Goal: Task Accomplishment & Management: Complete application form

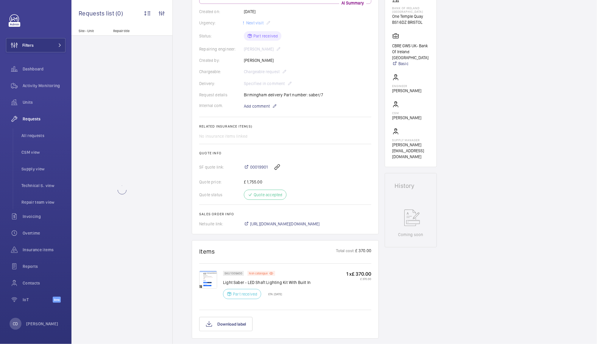
scroll to position [112, 0]
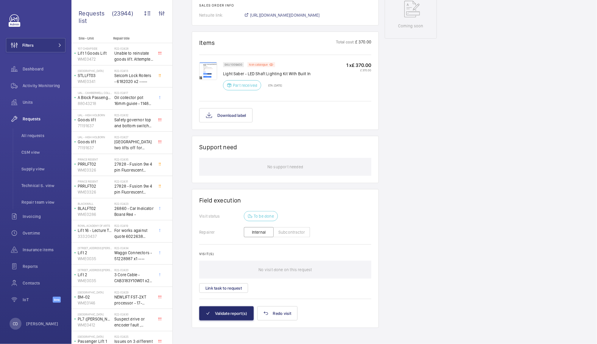
scroll to position [321, 0]
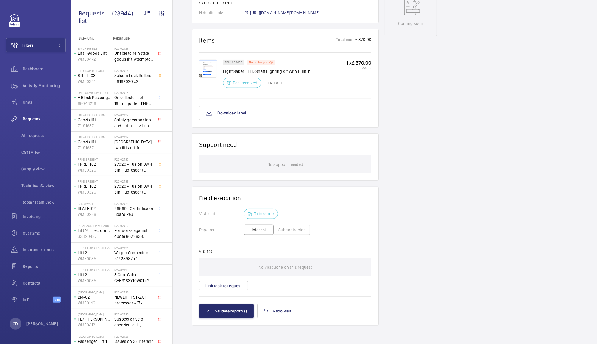
click at [205, 65] on img at bounding box center [208, 69] width 18 height 18
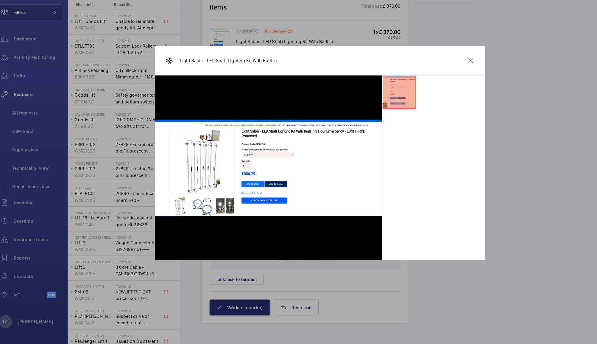
scroll to position [0, 0]
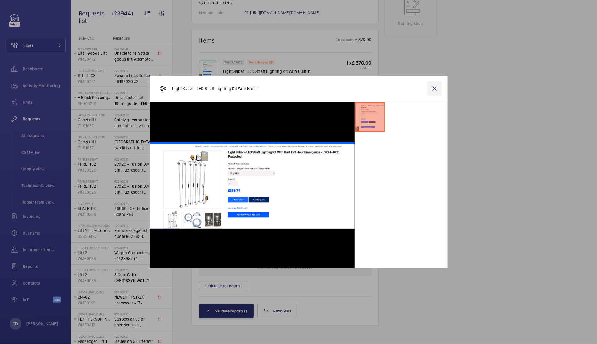
click at [435, 86] on wm-front-icon-button at bounding box center [434, 89] width 14 height 14
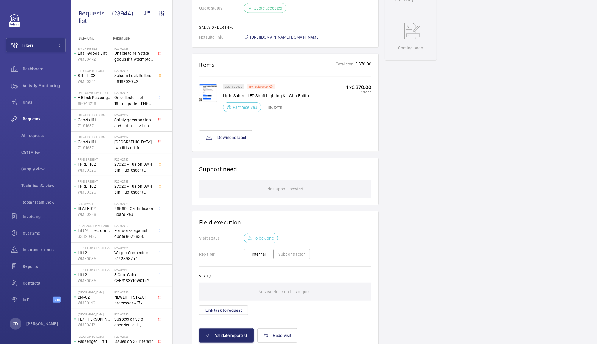
scroll to position [321, 0]
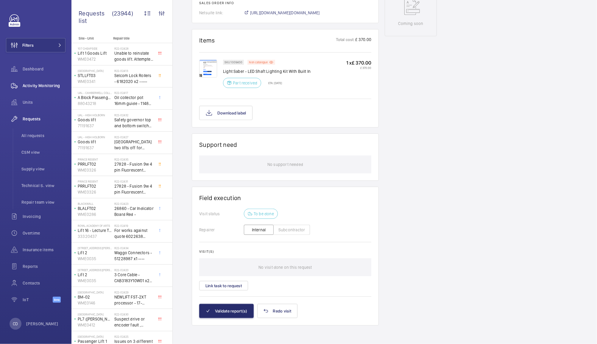
click at [48, 87] on span "Activity Monitoring" at bounding box center [44, 86] width 43 height 6
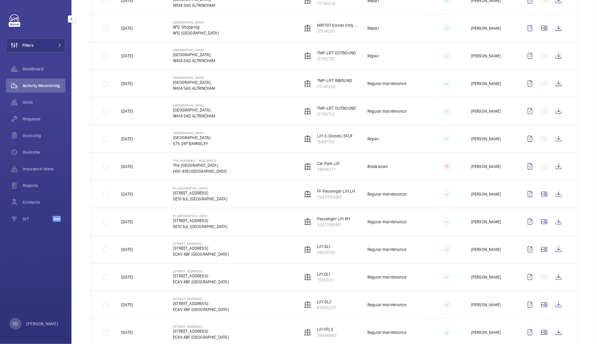
scroll to position [281, 0]
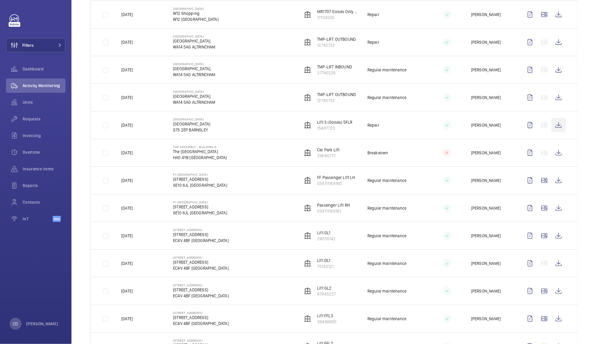
click at [551, 123] on wm-front-icon-button at bounding box center [558, 125] width 14 height 14
click at [29, 135] on span "Invoicing" at bounding box center [44, 136] width 43 height 6
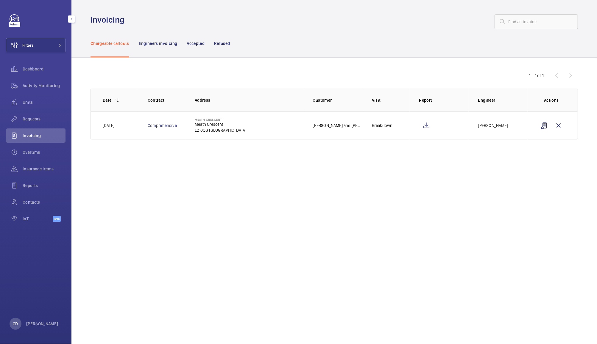
click at [29, 117] on span "Requests" at bounding box center [44, 119] width 43 height 6
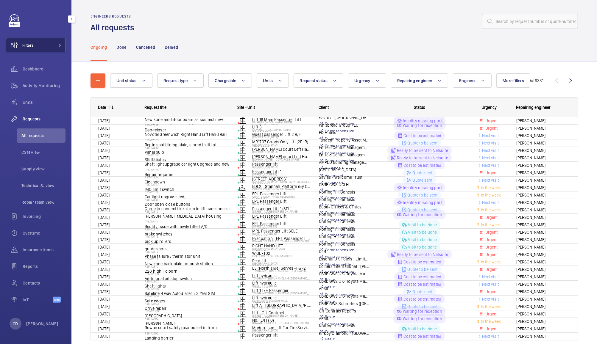
click at [43, 47] on button "Filters" at bounding box center [36, 45] width 60 height 14
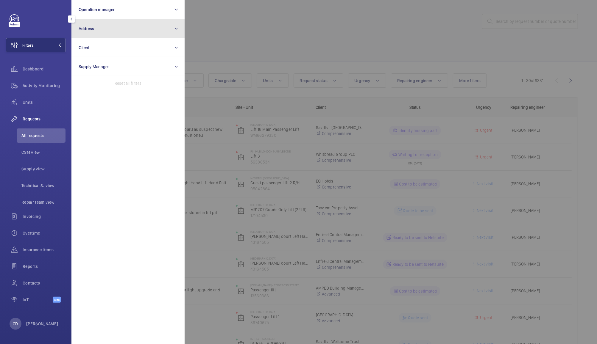
click at [126, 29] on button "Address" at bounding box center [127, 28] width 113 height 19
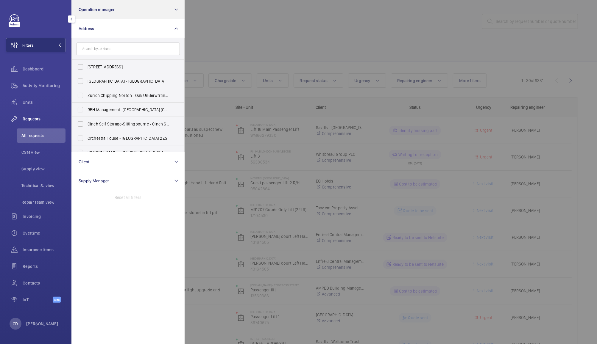
click at [152, 15] on button "Operation manager" at bounding box center [127, 9] width 113 height 19
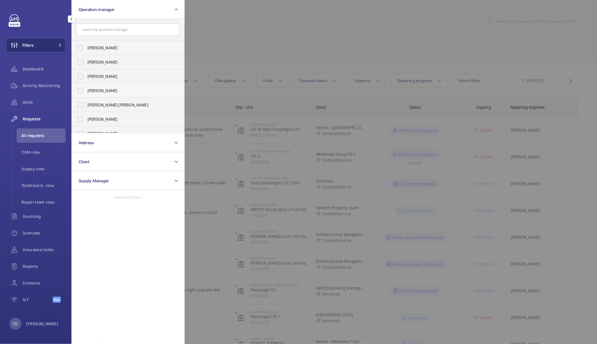
click at [117, 92] on span "[PERSON_NAME]" at bounding box center [128, 91] width 82 height 6
click at [86, 92] on input "[PERSON_NAME]" at bounding box center [80, 91] width 12 height 12
checkbox input "true"
click at [236, 31] on div at bounding box center [483, 172] width 597 height 344
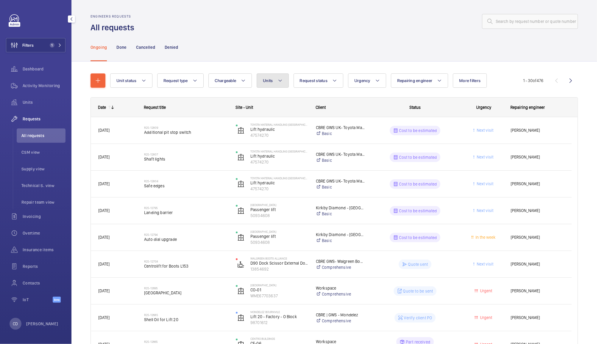
click at [271, 86] on button "Units" at bounding box center [273, 81] width 32 height 14
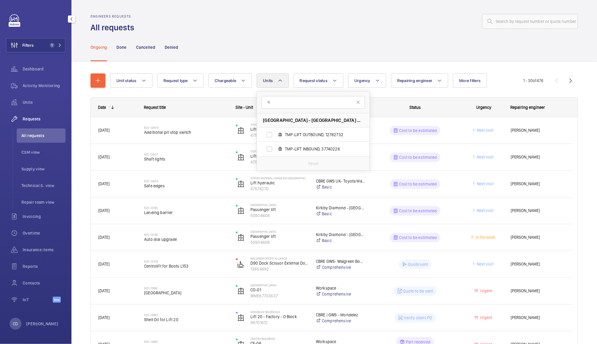
type input "t"
type input "pomo"
click at [310, 135] on span "POM-LIFT, 17938779" at bounding box center [319, 135] width 69 height 6
click at [275, 135] on input "POM-LIFT, 17938779" at bounding box center [269, 135] width 12 height 12
checkbox input "true"
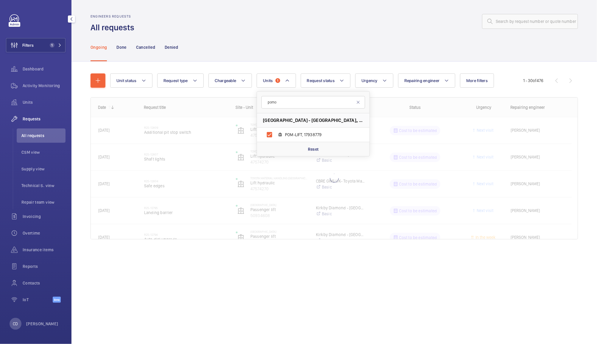
click at [373, 31] on div "Engineers requests All requests" at bounding box center [333, 23] width 487 height 19
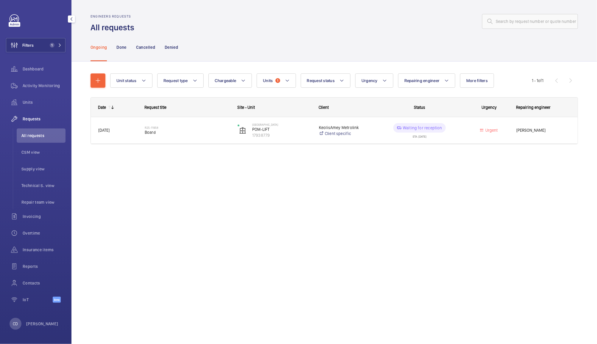
click at [535, 127] on span "[PERSON_NAME]" at bounding box center [543, 130] width 54 height 7
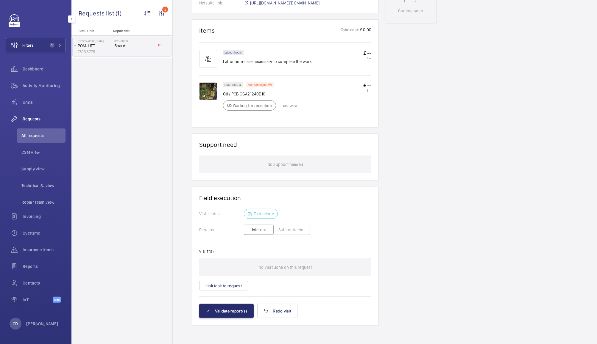
scroll to position [331, 0]
click at [237, 287] on button "Link task to request" at bounding box center [223, 286] width 49 height 10
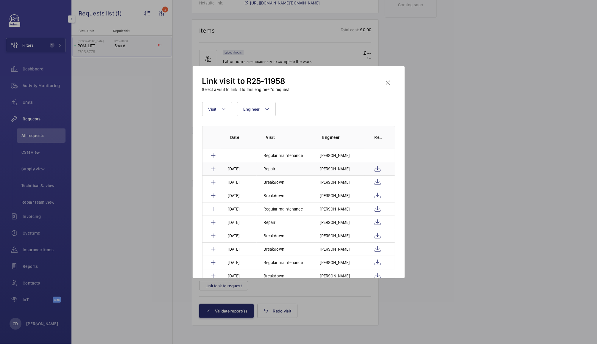
click at [215, 169] on mat-icon at bounding box center [213, 168] width 7 height 7
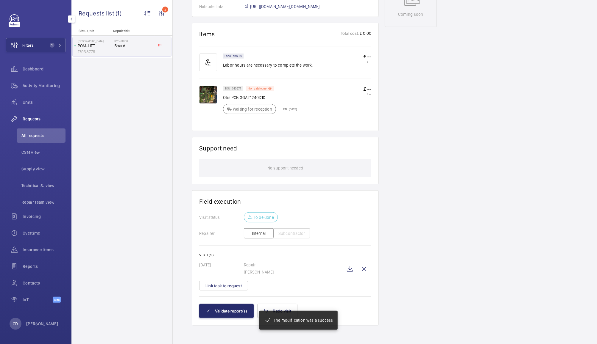
scroll to position [327, 0]
click at [229, 310] on button "Validate report(s)" at bounding box center [226, 311] width 54 height 14
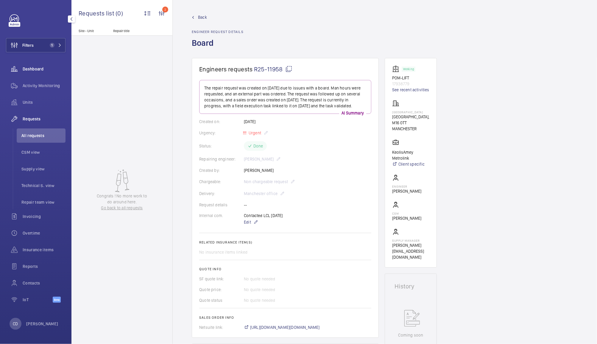
click at [37, 74] on div "Dashboard" at bounding box center [36, 69] width 60 height 14
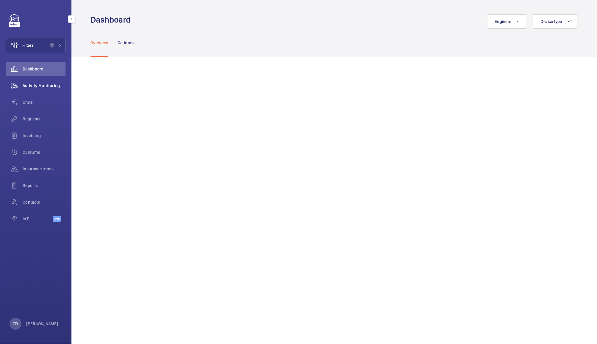
click at [22, 84] on wm-front-icon-button at bounding box center [14, 86] width 17 height 14
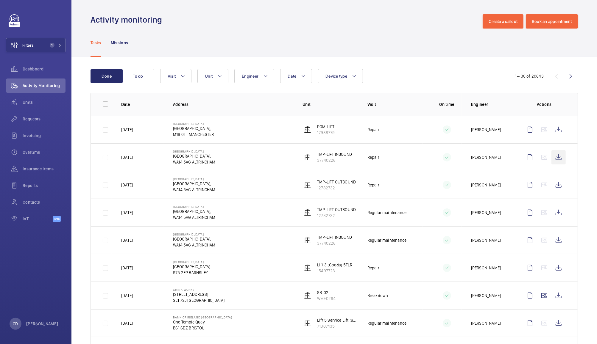
click at [553, 158] on wm-front-icon-button at bounding box center [558, 157] width 14 height 14
click at [551, 188] on wm-front-icon-button at bounding box center [558, 185] width 14 height 14
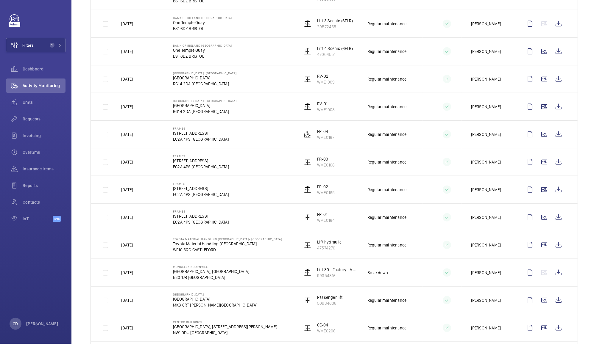
scroll to position [438, 0]
click at [537, 249] on wm-front-icon-button at bounding box center [544, 245] width 14 height 14
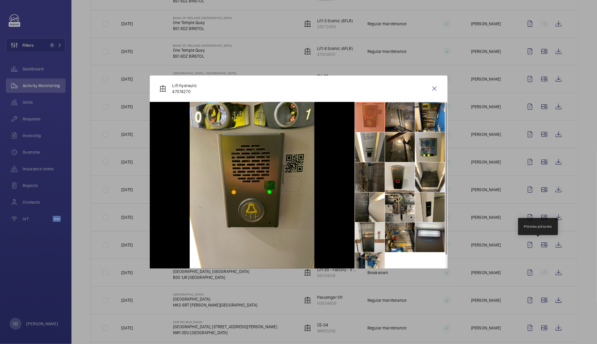
click at [403, 112] on li at bounding box center [400, 117] width 30 height 30
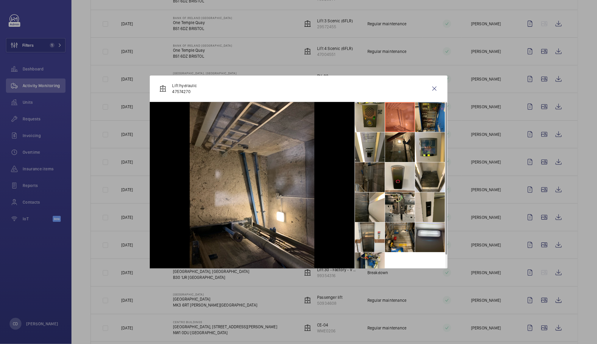
click at [424, 121] on li at bounding box center [430, 117] width 30 height 30
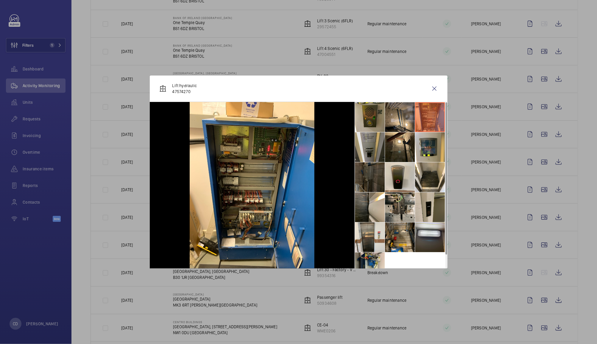
click at [373, 146] on li at bounding box center [370, 147] width 30 height 30
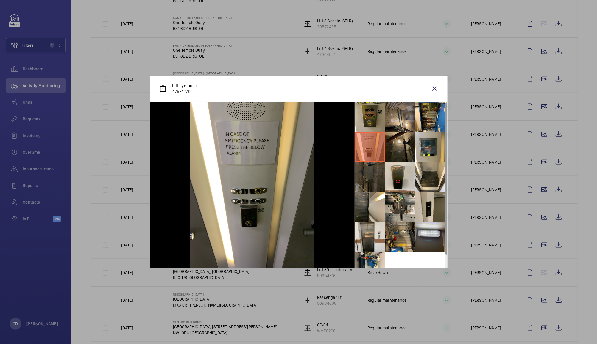
click at [398, 149] on li at bounding box center [400, 147] width 30 height 30
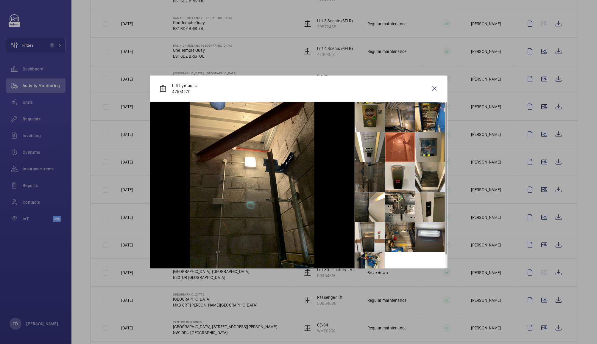
click at [426, 152] on li at bounding box center [430, 147] width 30 height 30
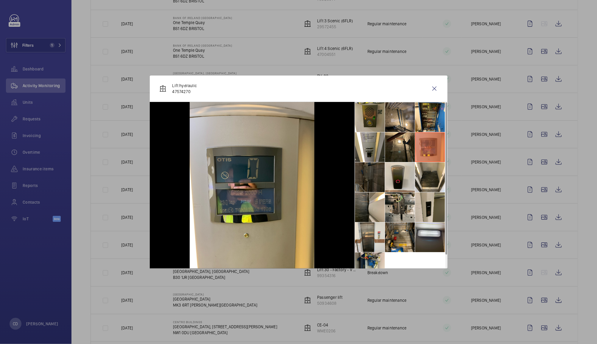
click at [369, 176] on li at bounding box center [370, 177] width 30 height 30
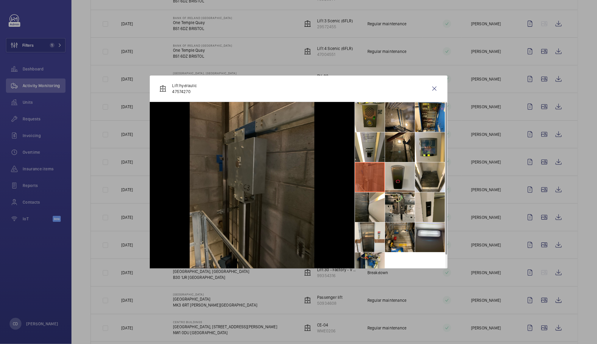
click at [401, 179] on li at bounding box center [400, 177] width 30 height 30
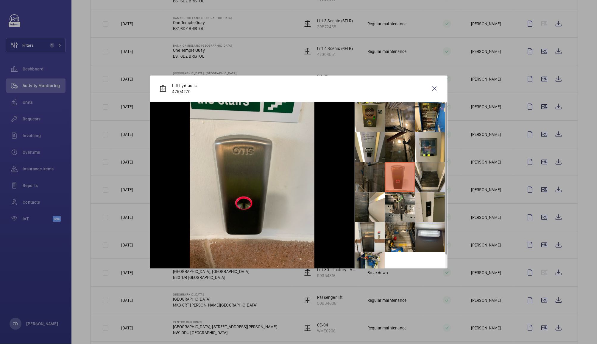
click at [427, 179] on li at bounding box center [430, 177] width 30 height 30
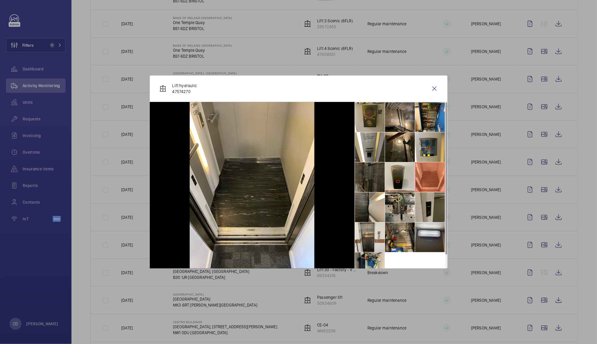
click at [426, 207] on li at bounding box center [430, 208] width 30 height 30
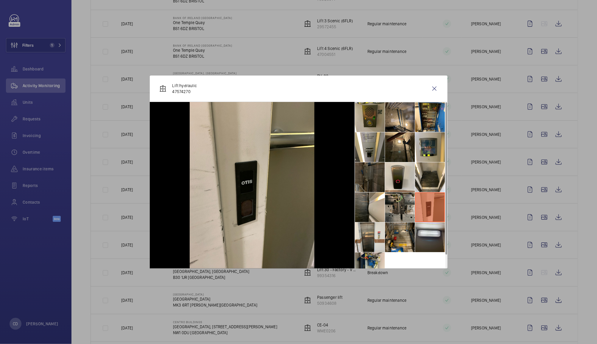
click at [403, 207] on li at bounding box center [400, 208] width 30 height 30
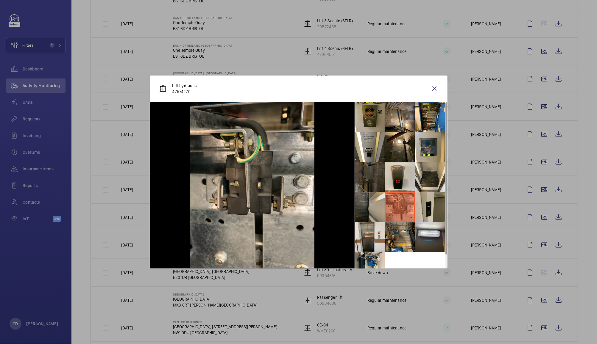
click at [378, 201] on li at bounding box center [370, 208] width 30 height 30
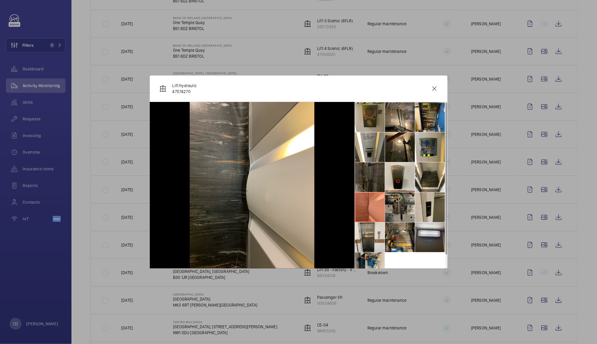
click at [406, 200] on li at bounding box center [400, 208] width 30 height 30
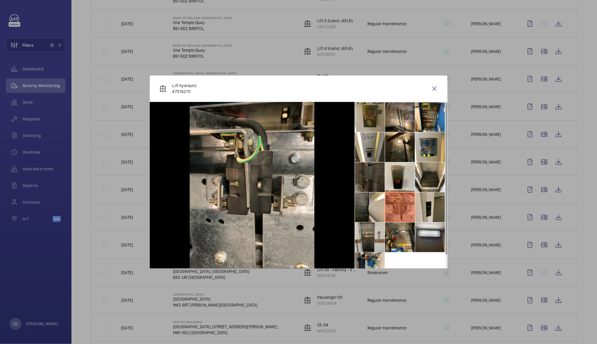
click at [373, 238] on li at bounding box center [370, 238] width 30 height 30
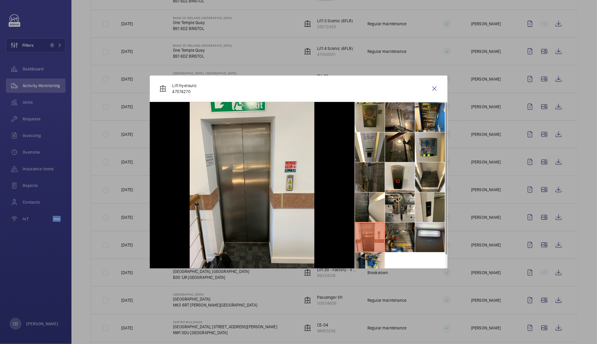
click at [400, 238] on li at bounding box center [400, 238] width 30 height 30
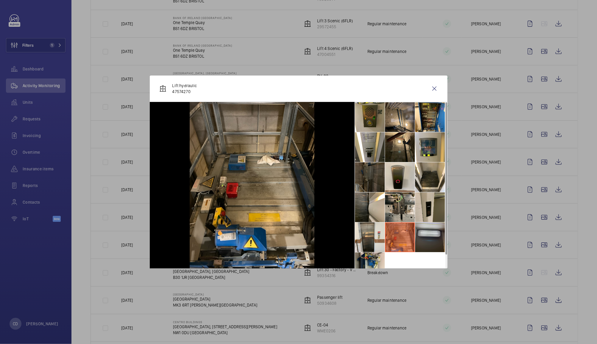
click at [427, 234] on li at bounding box center [430, 238] width 30 height 30
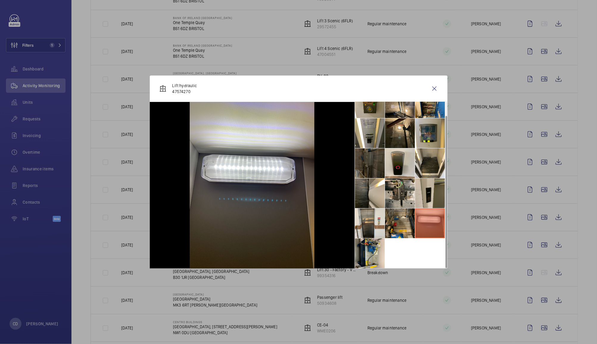
scroll to position [12, 0]
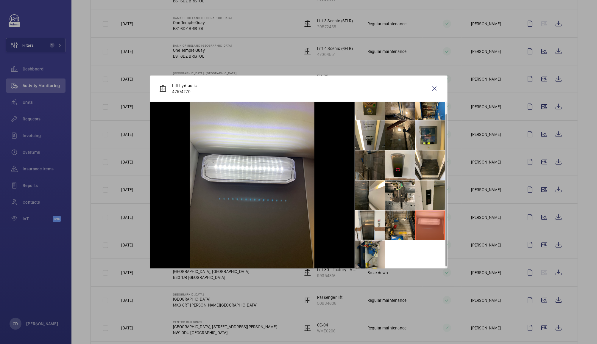
click at [374, 252] on li at bounding box center [370, 256] width 30 height 30
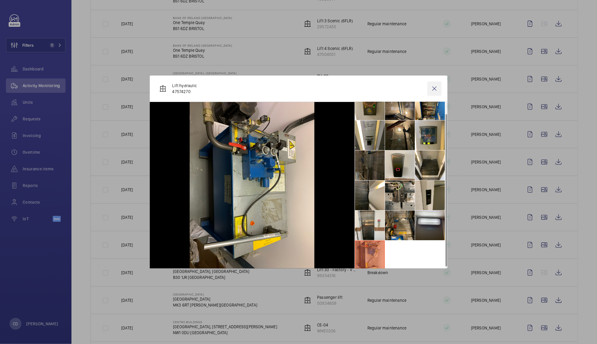
click at [436, 93] on wm-front-icon-button at bounding box center [434, 89] width 14 height 14
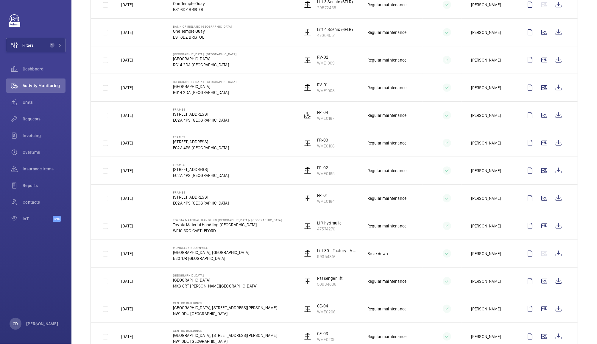
scroll to position [462, 0]
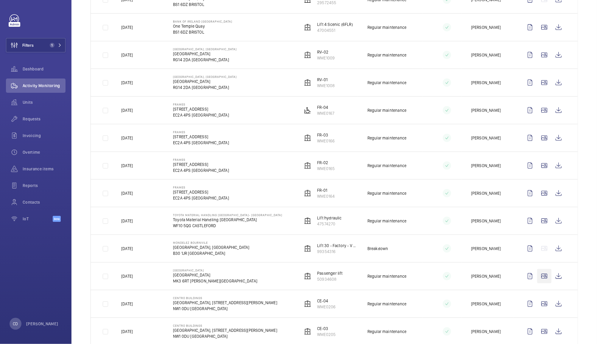
click at [538, 279] on wm-front-icon-button at bounding box center [544, 276] width 14 height 14
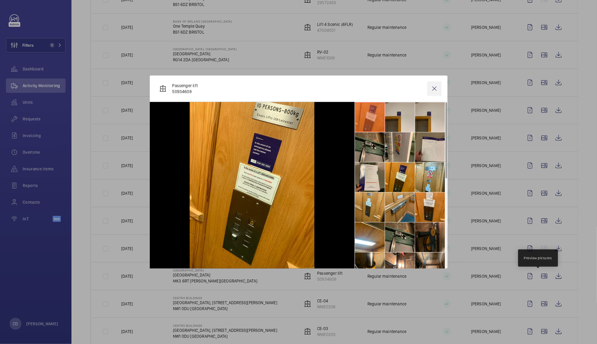
click at [434, 88] on wm-front-icon-button at bounding box center [434, 89] width 14 height 14
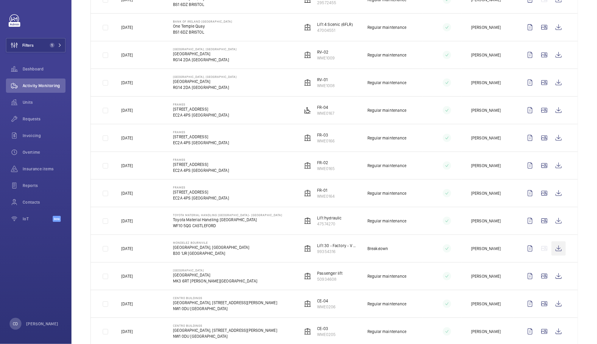
click at [551, 256] on wm-front-icon-button at bounding box center [558, 249] width 14 height 14
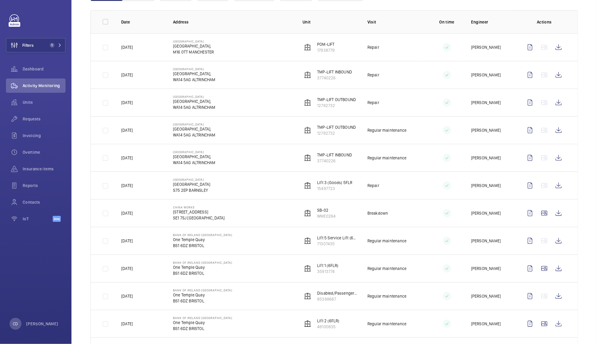
scroll to position [0, 0]
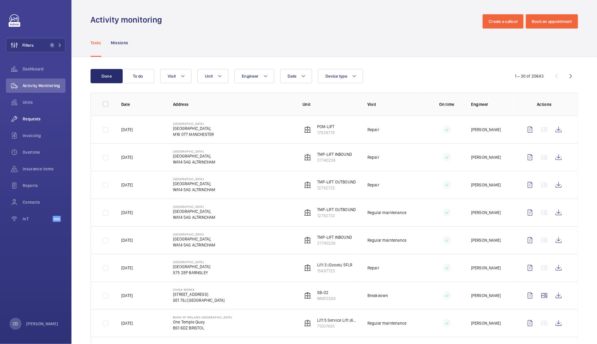
click at [31, 118] on span "Requests" at bounding box center [44, 119] width 43 height 6
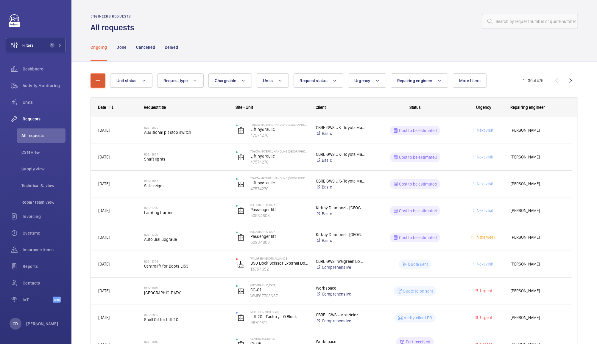
click at [98, 80] on mat-icon "button" at bounding box center [97, 80] width 7 height 7
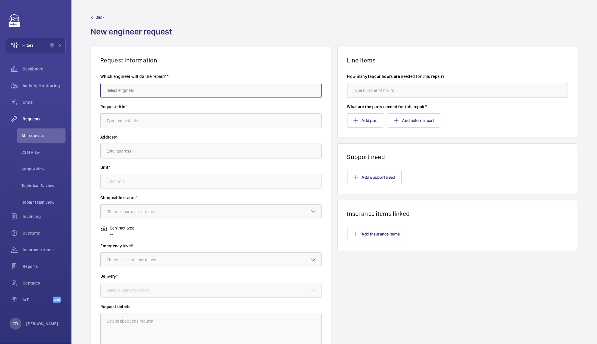
click at [172, 90] on input "text" at bounding box center [210, 90] width 221 height 15
click at [202, 109] on mat-option "Simon Raymond" at bounding box center [210, 108] width 218 height 14
type input "Simon Raymond"
click at [223, 121] on input "text" at bounding box center [210, 120] width 221 height 15
type input "Schindler specialist required"
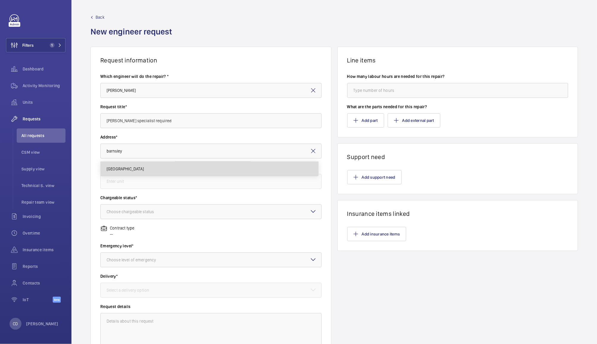
click at [209, 165] on mat-option "Barnsley Hospital Barnsley Hospital, S75 2EP BARNSLEY" at bounding box center [210, 169] width 218 height 14
type input "Barnsley Hospital Barnsley Hospital, S75 2EP BARNSLEY"
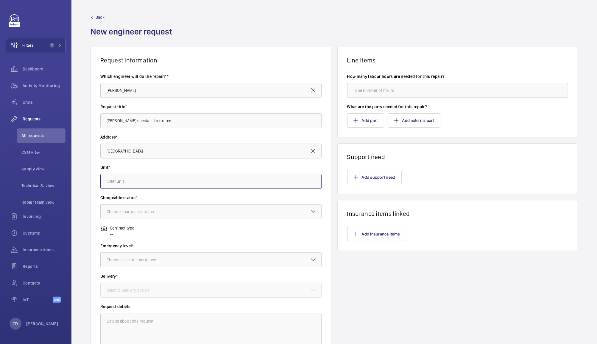
click at [229, 181] on input "text" at bounding box center [210, 181] width 221 height 15
click at [113, 195] on mat-option "15497723 - Lift 3 (Goods) 5FLR" at bounding box center [210, 199] width 218 height 14
type input "15497723 - Lift 3 (Goods) 5FLR"
click at [114, 212] on div "Choose chargeable status" at bounding box center [138, 212] width 62 height 6
click at [112, 244] on span "Non chargeable" at bounding box center [211, 245] width 209 height 6
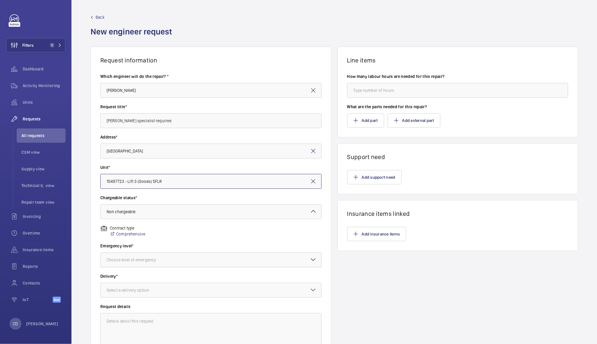
click at [113, 263] on div "Choose level of emergency" at bounding box center [139, 260] width 64 height 6
click at [112, 309] on span "Urgent" at bounding box center [211, 307] width 209 height 6
click at [108, 290] on div "Select a delivery option" at bounding box center [135, 290] width 57 height 6
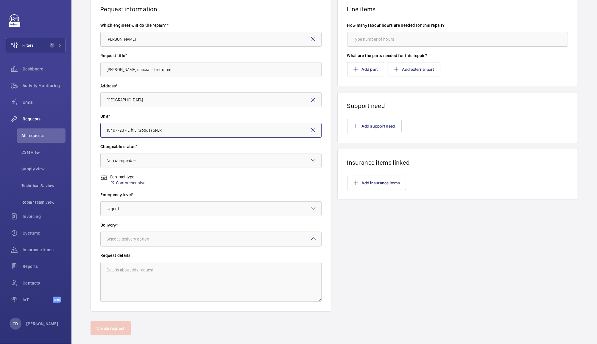
scroll to position [61, 0]
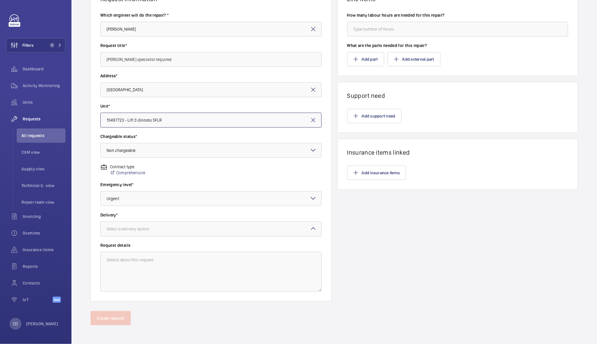
click at [113, 229] on div "Select a delivery option" at bounding box center [135, 229] width 57 height 6
click at [106, 264] on div "On site" at bounding box center [211, 262] width 221 height 15
click at [123, 274] on textarea at bounding box center [210, 272] width 221 height 40
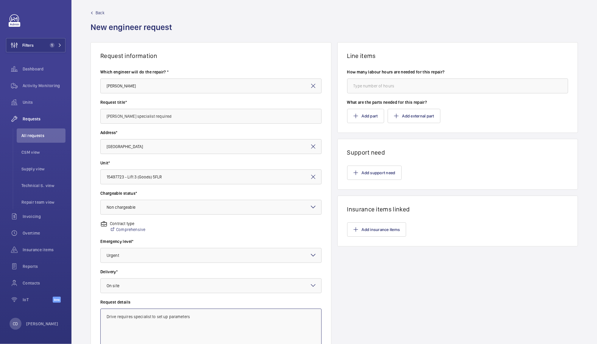
scroll to position [0, 0]
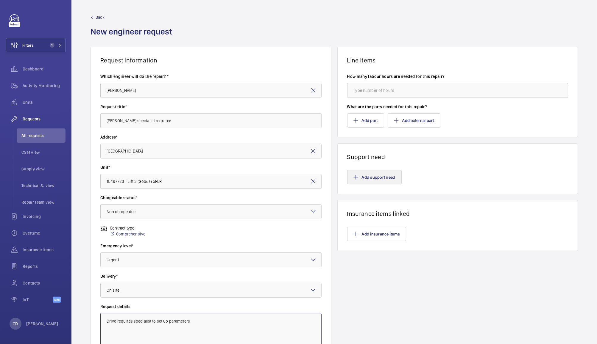
type textarea "Drive requires specialist to set up parameters"
click at [382, 177] on button "Add support need" at bounding box center [374, 177] width 54 height 14
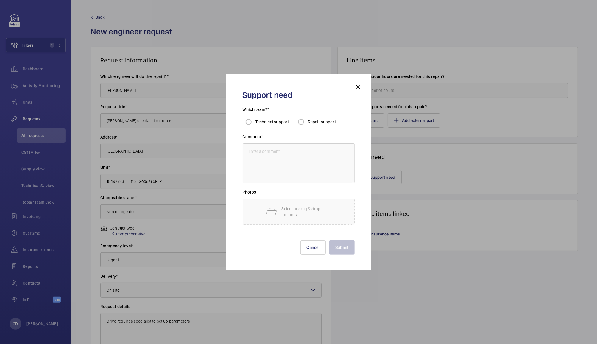
click at [278, 122] on span "Technical support" at bounding box center [272, 122] width 33 height 5
click at [254, 122] on input "Technical support" at bounding box center [249, 122] width 12 height 12
radio input "true"
click at [313, 154] on textarea at bounding box center [299, 163] width 112 height 40
type textarea "Liam has installed new drive but cannot get parameters set up."
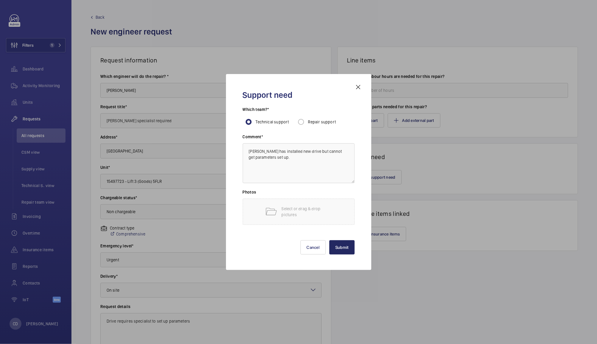
click at [342, 248] on button "Submit" at bounding box center [341, 247] width 25 height 14
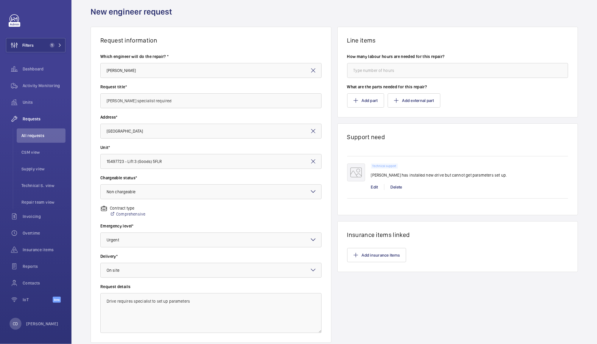
scroll to position [61, 0]
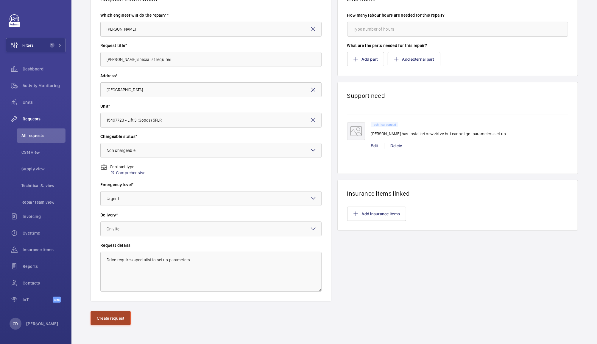
click at [106, 317] on button "Create request" at bounding box center [110, 318] width 40 height 14
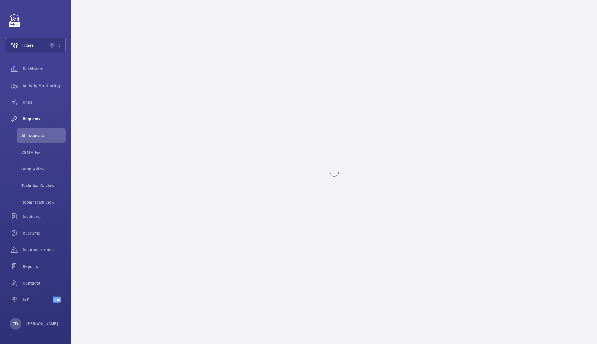
scroll to position [0, 0]
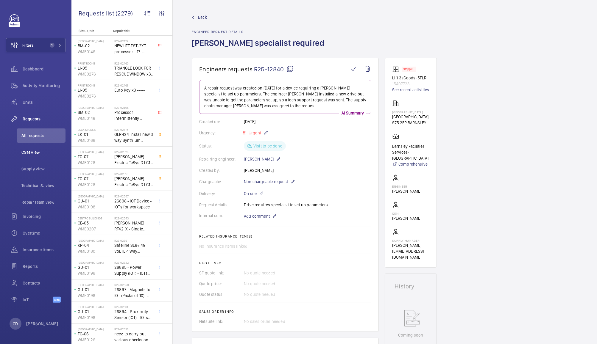
click at [35, 153] on span "CSM view" at bounding box center [43, 152] width 44 height 6
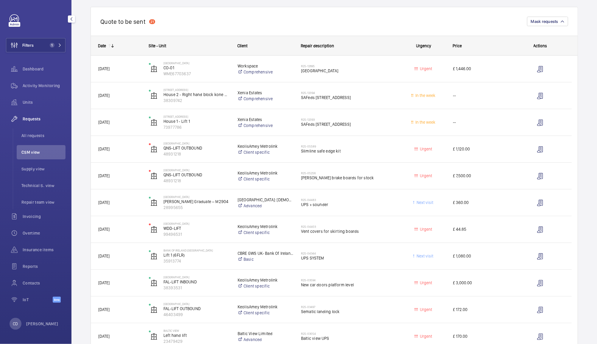
scroll to position [58, 0]
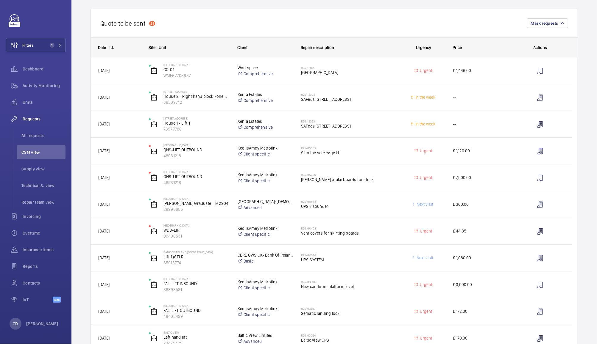
click at [379, 98] on span "SAFeds 32 Woodfield Road" at bounding box center [347, 99] width 93 height 6
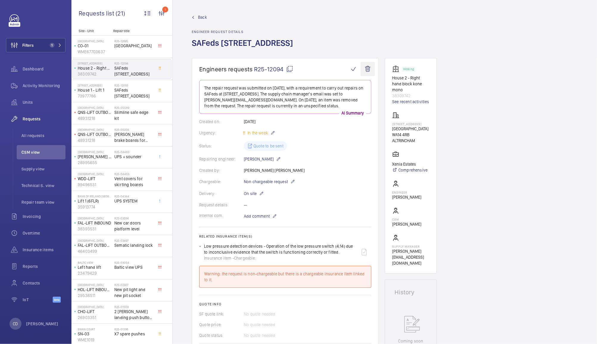
click at [366, 67] on wm-front-icon-button at bounding box center [367, 69] width 14 height 14
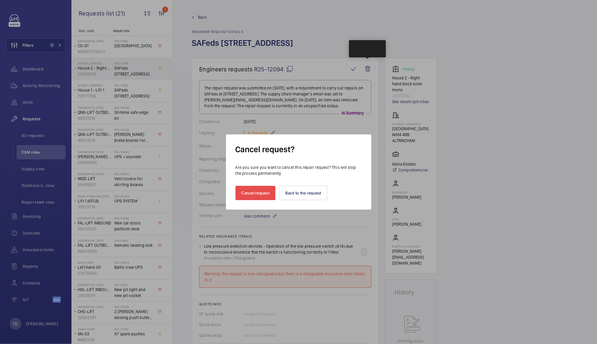
click at [252, 192] on button "Cancel request" at bounding box center [255, 193] width 40 height 14
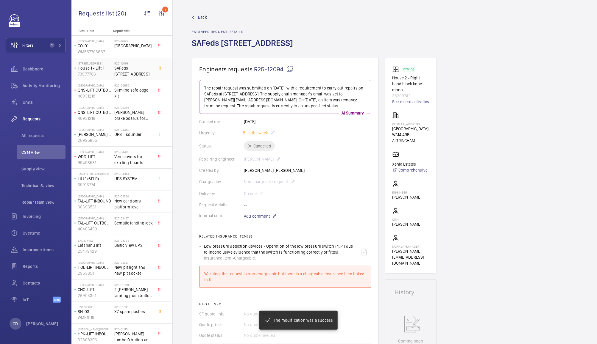
click at [135, 69] on span "SAFeds 32 Woodfield Road" at bounding box center [133, 71] width 39 height 12
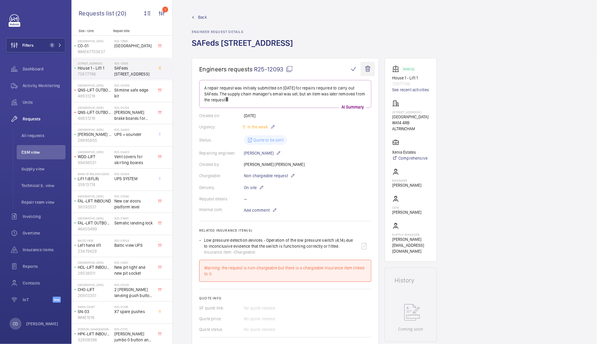
click at [368, 68] on wm-front-icon-button at bounding box center [367, 69] width 14 height 14
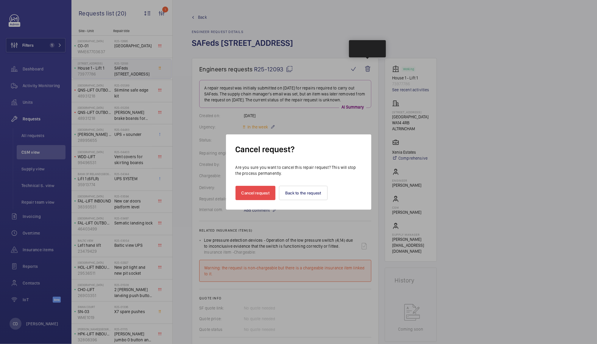
click at [253, 193] on button "Cancel request" at bounding box center [255, 193] width 40 height 14
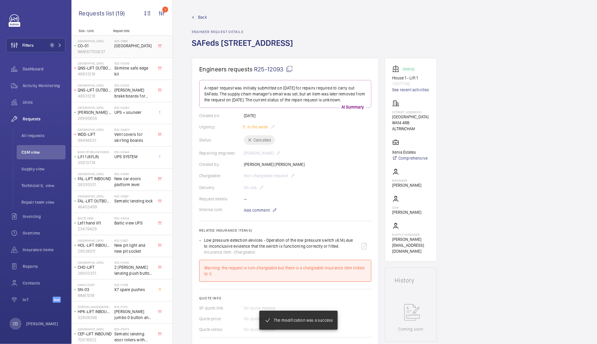
click at [118, 51] on div "R25-12695 Corinthian House" at bounding box center [133, 47] width 39 height 17
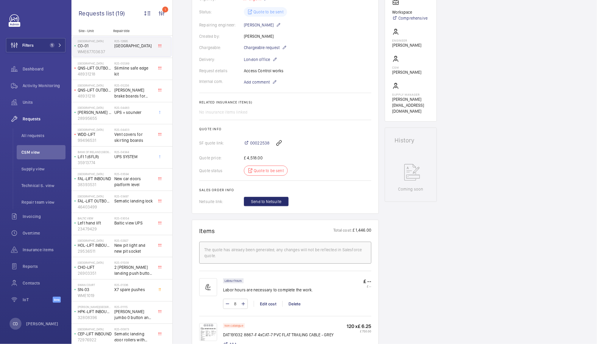
scroll to position [132, 0]
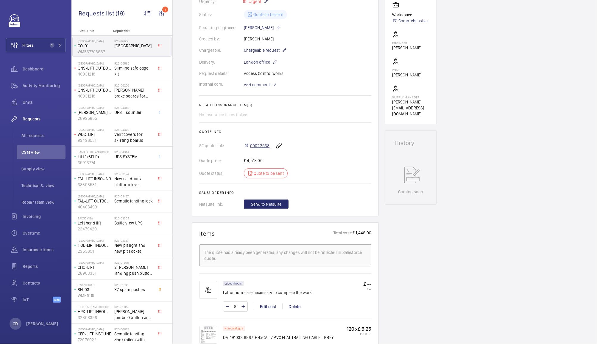
click at [256, 147] on span "00022538" at bounding box center [259, 146] width 19 height 6
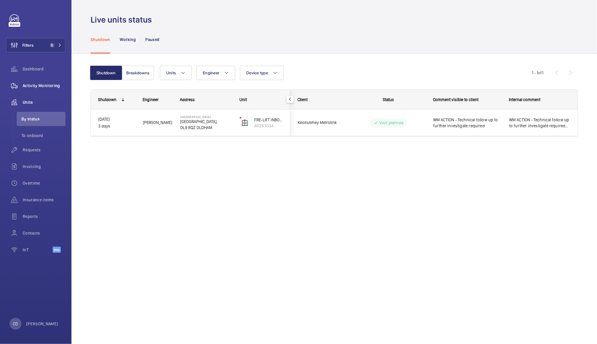
click at [40, 85] on span "Activity Monitoring" at bounding box center [44, 86] width 43 height 6
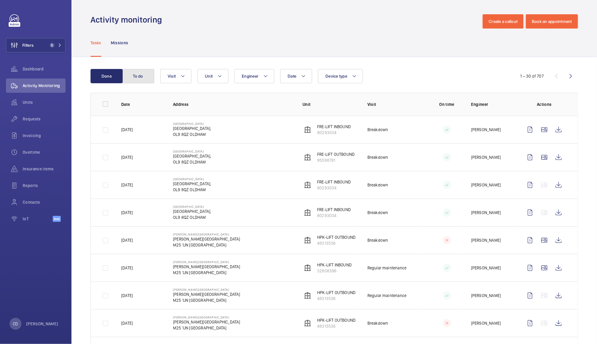
click at [137, 82] on button "To do" at bounding box center [138, 76] width 32 height 14
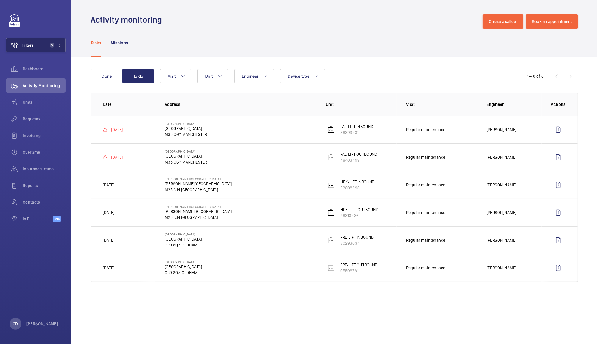
click at [33, 45] on span "Filters" at bounding box center [27, 45] width 11 height 6
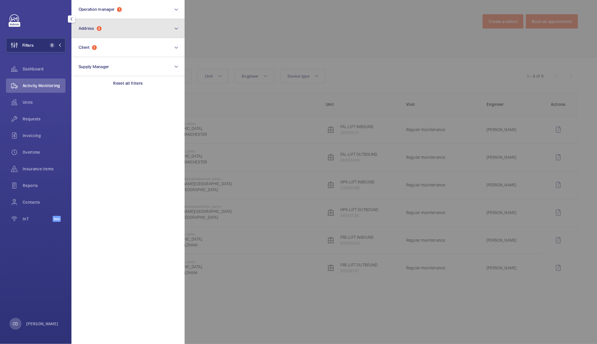
click at [118, 28] on button "Address 3" at bounding box center [127, 28] width 113 height 19
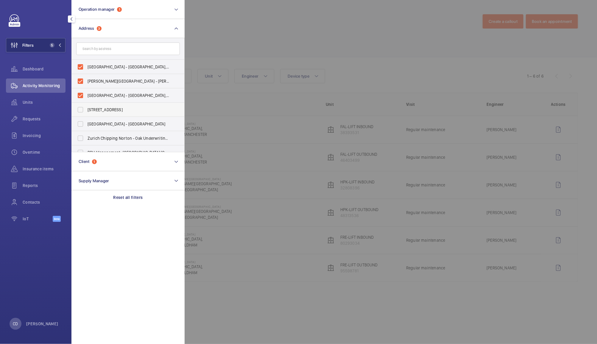
click at [112, 107] on span "57 Clerkenwell Road - 57 Clerkenwell Rd, LONDON EC1M 5NG" at bounding box center [128, 110] width 82 height 6
click at [86, 107] on input "57 Clerkenwell Road - 57 Clerkenwell Rd, LONDON EC1M 5NG" at bounding box center [80, 110] width 12 height 12
click at [119, 107] on span "57 Clerkenwell Road - 57 Clerkenwell Rd, LONDON EC1M 5NG" at bounding box center [128, 110] width 82 height 6
click at [86, 107] on input "57 Clerkenwell Road - 57 Clerkenwell Rd, LONDON EC1M 5NG" at bounding box center [80, 110] width 12 height 12
checkbox input "false"
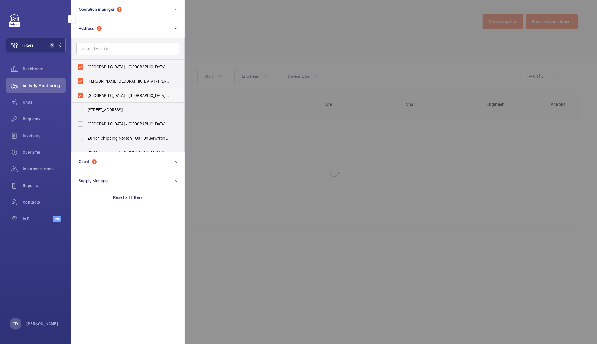
click at [123, 93] on span "Freehold Railway Station - Freehold Railway Station,, OLDHAM OL9 8QZ" at bounding box center [128, 96] width 82 height 6
click at [86, 92] on input "Freehold Railway Station - Freehold Railway Station,, OLDHAM OL9 8QZ" at bounding box center [80, 96] width 12 height 12
checkbox input "false"
click at [126, 79] on span "Heaton Park Railway Station - Heaton Park Railway Station, MANCHESTER M25 1JN" at bounding box center [128, 81] width 82 height 6
click at [86, 79] on input "Heaton Park Railway Station - Heaton Park Railway Station, MANCHESTER M25 1JN" at bounding box center [80, 81] width 12 height 12
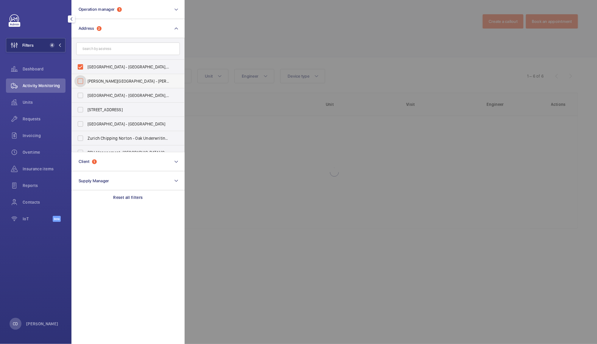
checkbox input "false"
click at [128, 67] on span "Failsworth Railway Station - Failsworth Railway Station,, MANCHESTER M35 0GY" at bounding box center [128, 67] width 82 height 6
click at [86, 67] on input "Failsworth Railway Station - Failsworth Railway Station,, MANCHESTER M35 0GY" at bounding box center [80, 67] width 12 height 12
checkbox input "false"
click at [236, 12] on div at bounding box center [483, 172] width 597 height 344
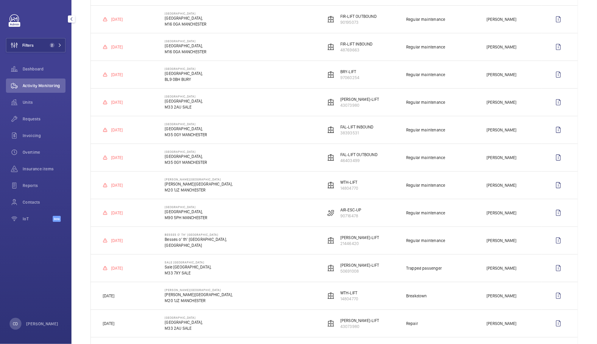
scroll to position [276, 0]
click at [255, 263] on td "Sale Railway Station Sale Railway Station, M33 7XY SALE" at bounding box center [235, 269] width 161 height 28
click at [286, 283] on td "Withington Railway Station Withington Railway Station, M20 1JZ MANCHESTER" at bounding box center [235, 296] width 161 height 28
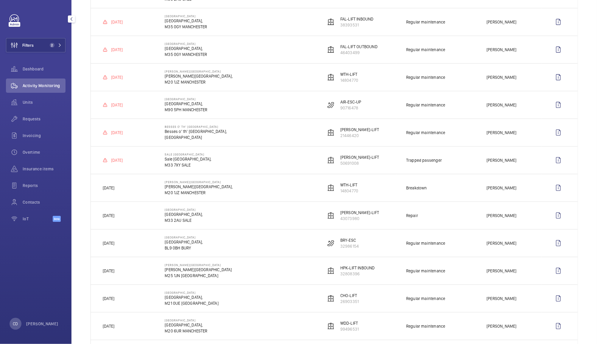
scroll to position [383, 0]
click at [123, 162] on p "[DATE]" at bounding box center [117, 162] width 12 height 6
click at [552, 163] on wm-front-icon-button at bounding box center [558, 162] width 14 height 14
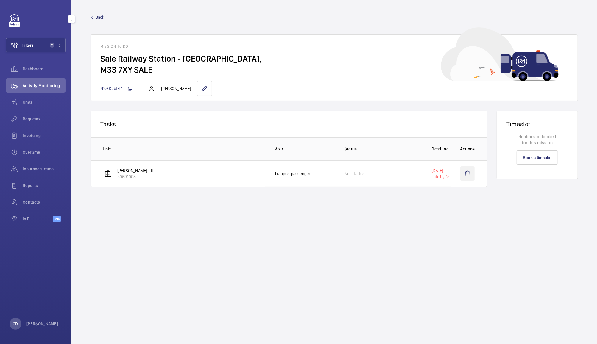
click at [466, 173] on wm-front-icon-button at bounding box center [467, 174] width 14 height 14
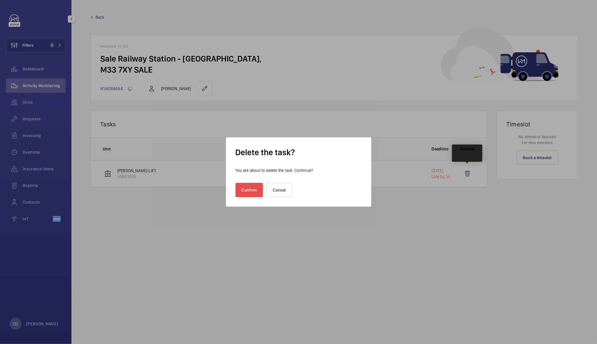
click at [249, 194] on button "Confirm" at bounding box center [249, 190] width 28 height 14
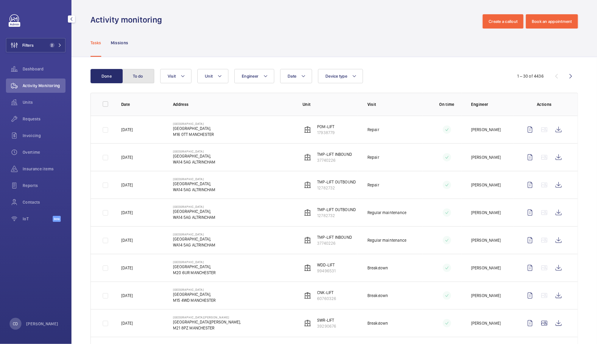
click at [139, 81] on button "To do" at bounding box center [138, 76] width 32 height 14
click at [551, 133] on wm-front-icon-button at bounding box center [558, 130] width 14 height 14
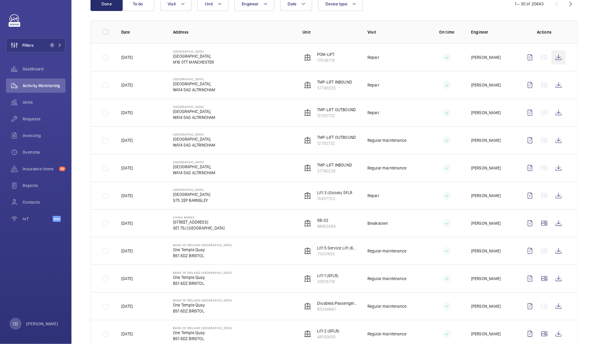
scroll to position [73, 0]
click at [552, 223] on wm-front-icon-button at bounding box center [558, 222] width 14 height 14
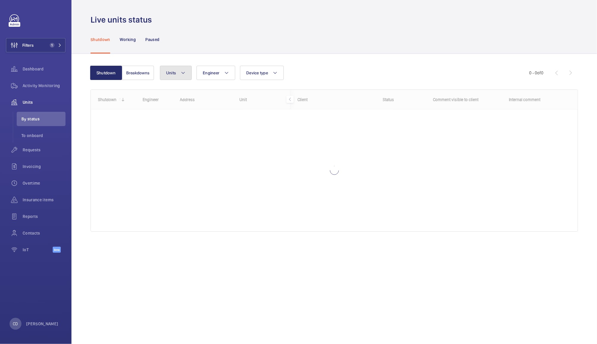
click at [183, 73] on mat-icon at bounding box center [183, 72] width 5 height 7
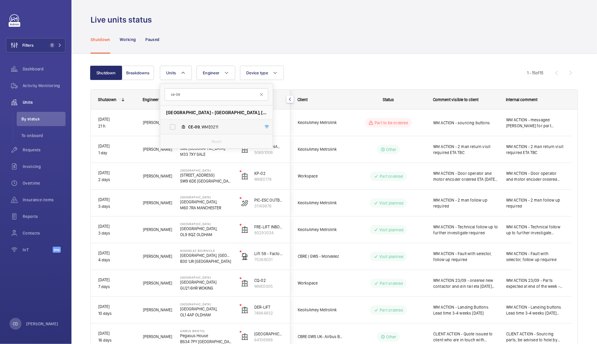
type input "ce-09"
click at [223, 131] on label "CE-09 , WME0211" at bounding box center [211, 127] width 103 height 14
click at [179, 131] on input "CE-09 , WME0211" at bounding box center [173, 127] width 12 height 12
checkbox input "true"
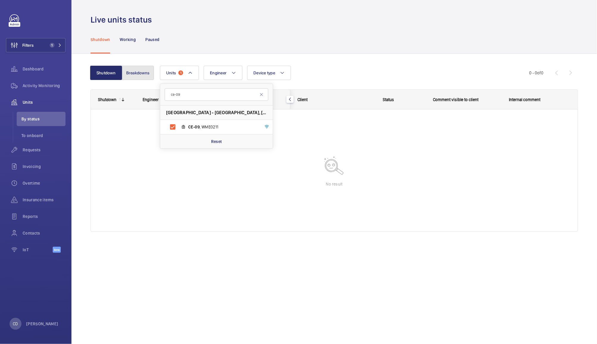
click at [140, 73] on button "Breakdowns" at bounding box center [138, 73] width 32 height 14
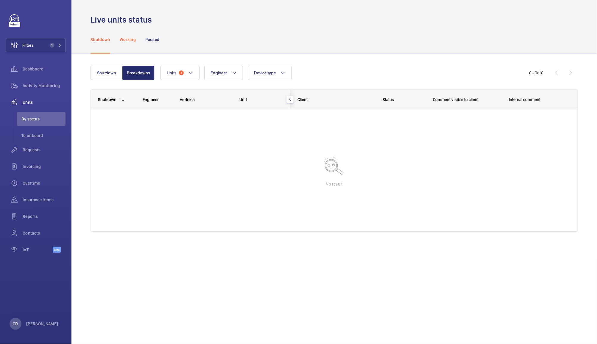
click at [123, 38] on p "Working" at bounding box center [128, 40] width 16 height 6
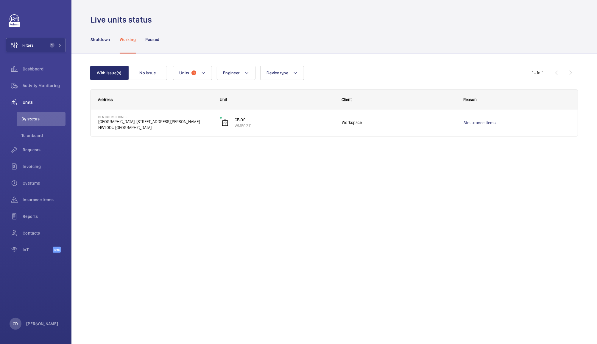
click at [120, 120] on p "[GEOGRAPHIC_DATA], [STREET_ADDRESS][PERSON_NAME]" at bounding box center [155, 122] width 114 height 6
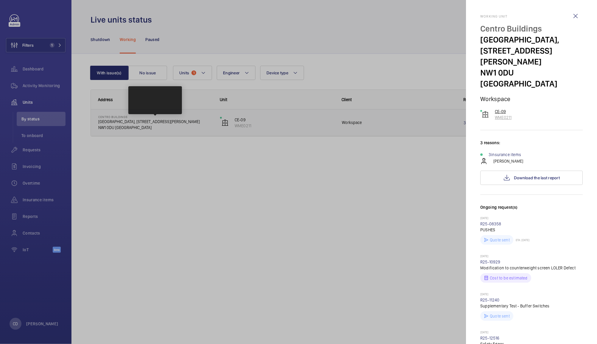
click at [503, 113] on p "CE-09" at bounding box center [503, 112] width 17 height 6
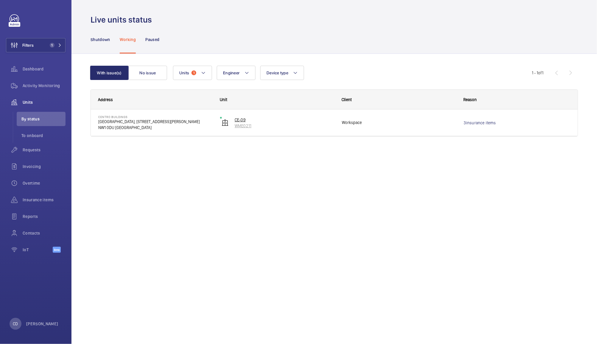
click at [237, 119] on p "CE-09" at bounding box center [284, 120] width 99 height 6
click at [141, 126] on div at bounding box center [334, 161] width 487 height 142
click at [130, 124] on p "[GEOGRAPHIC_DATA], [STREET_ADDRESS][PERSON_NAME]" at bounding box center [155, 122] width 114 height 6
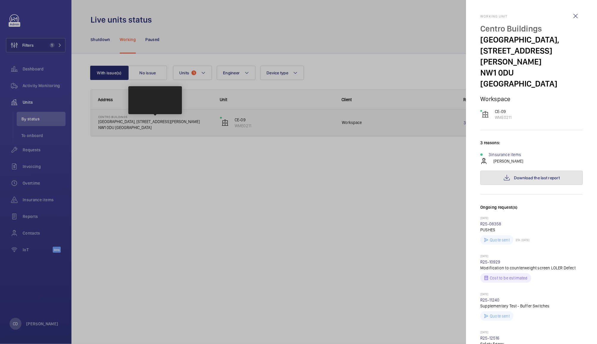
click at [547, 179] on span "Download the last report" at bounding box center [537, 178] width 46 height 5
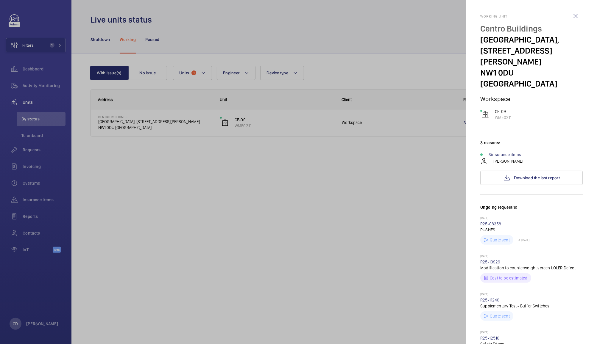
click at [247, 40] on div at bounding box center [298, 172] width 597 height 344
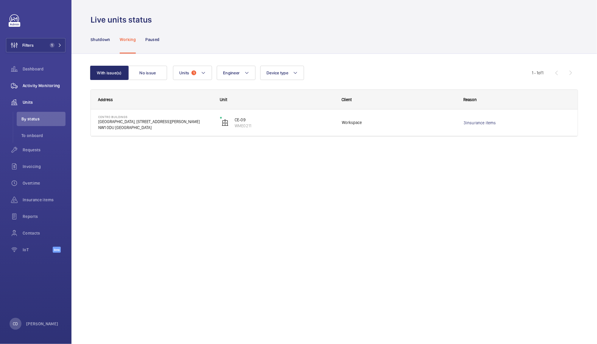
click at [43, 81] on div "Activity Monitoring" at bounding box center [36, 86] width 60 height 14
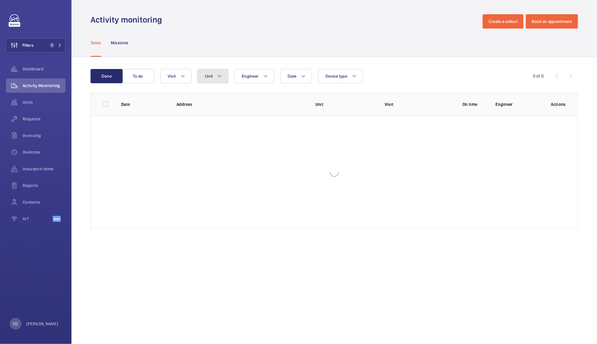
click at [212, 79] on button "Unit" at bounding box center [212, 76] width 31 height 14
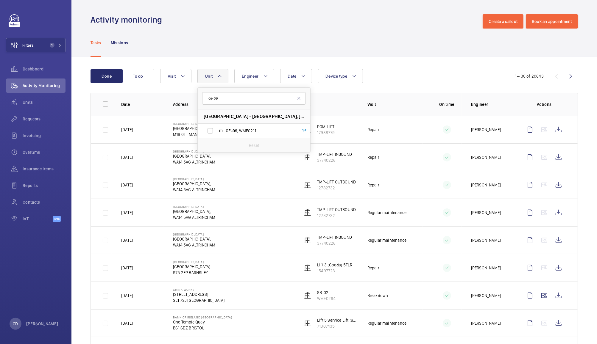
type input "ce-09"
click at [257, 129] on span "CE-09 , WME0211" at bounding box center [260, 131] width 69 height 6
click at [216, 129] on input "CE-09 , WME0211" at bounding box center [210, 131] width 12 height 12
checkbox input "true"
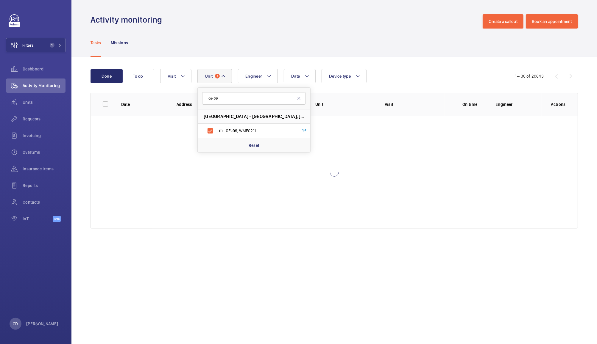
click at [399, 57] on div "Tasks Missions" at bounding box center [333, 43] width 487 height 28
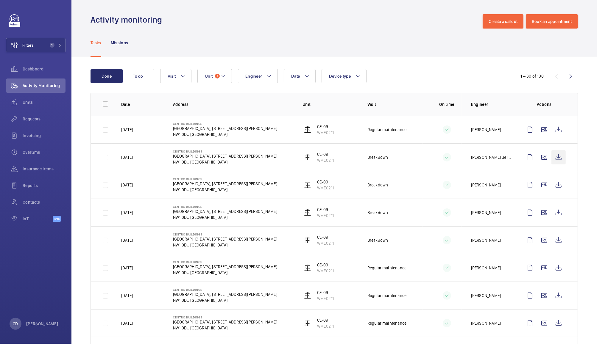
click at [555, 158] on wm-front-icon-button at bounding box center [558, 157] width 14 height 14
click at [553, 187] on wm-front-icon-button at bounding box center [558, 185] width 14 height 14
click at [551, 185] on wm-front-icon-button at bounding box center [558, 185] width 14 height 14
